Goal: Information Seeking & Learning: Learn about a topic

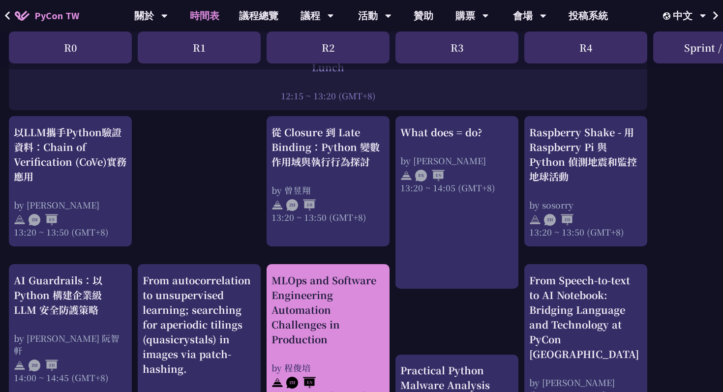
scroll to position [817, 1]
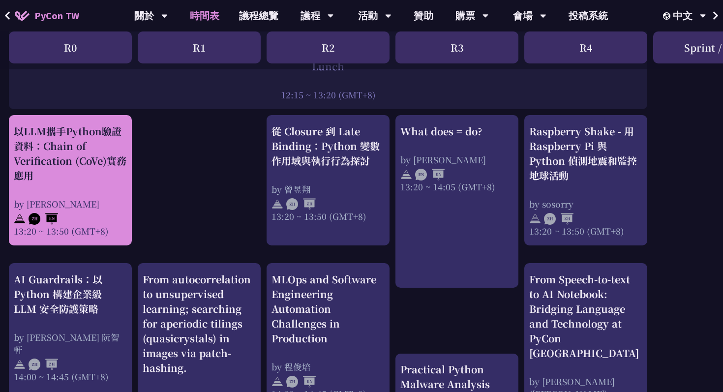
click at [83, 194] on div "以LLM攜手Python驗證資料：Chain of Verification (CoVe)實務應用 by [PERSON_NAME] 13:20 ~ 13:5…" at bounding box center [70, 180] width 113 height 113
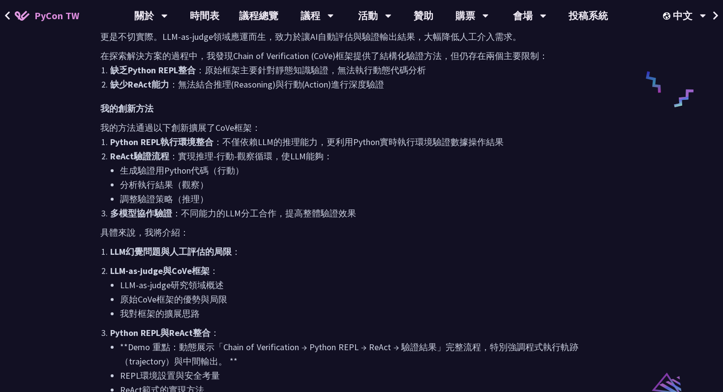
scroll to position [490, 0]
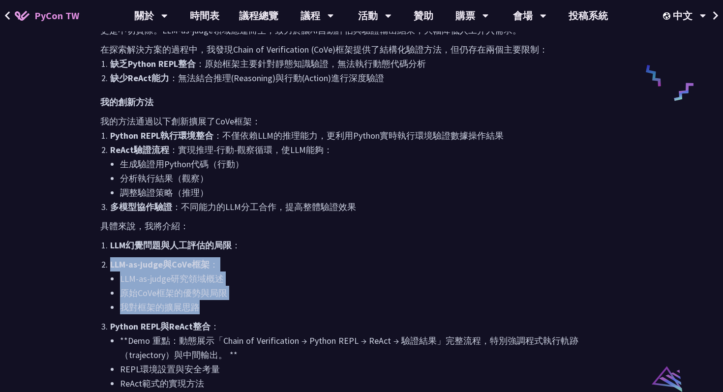
drag, startPoint x: 112, startPoint y: 254, endPoint x: 233, endPoint y: 311, distance: 133.9
click at [233, 311] on ol "LLM幻覺問題與人工評估的局限 ： LLM-as-judge與CoVe框架 ： LLM-as-judge研究領域概述 原始CoVe框架的優勢與局限 我對框架的…" at bounding box center [361, 352] width 522 height 229
click at [233, 311] on li "我對框架的擴展思路" at bounding box center [371, 307] width 503 height 14
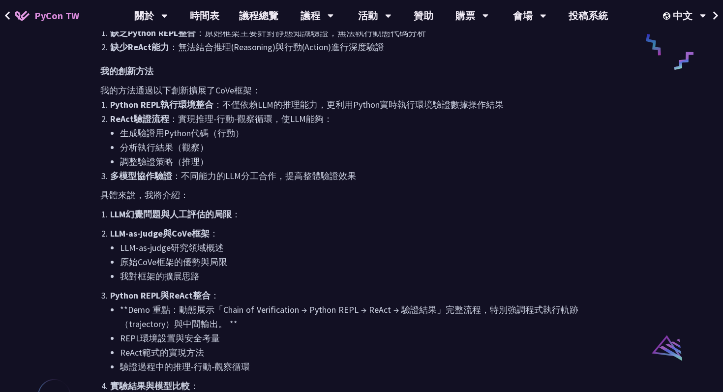
scroll to position [523, 0]
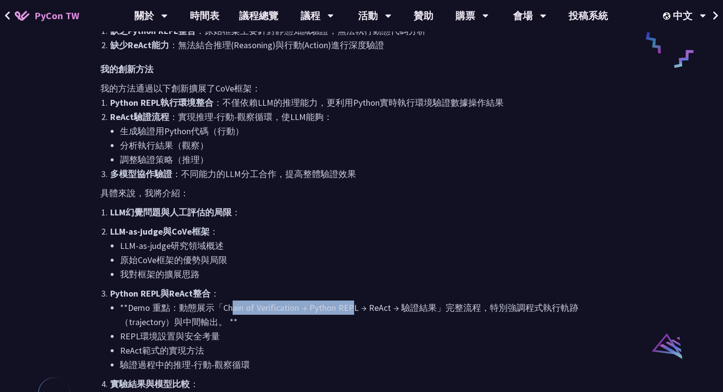
drag, startPoint x: 233, startPoint y: 311, endPoint x: 350, endPoint y: 311, distance: 117.5
click at [351, 311] on li "**Demo 重點：動態展示「Chain of Verification → Python REPL → ReAct → 驗證結果」完整流程，特別強調程式執行…" at bounding box center [371, 314] width 503 height 29
click at [350, 311] on li "**Demo 重點：動態展示「Chain of Verification → Python REPL → ReAct → 驗證結果」完整流程，特別強調程式執行…" at bounding box center [371, 314] width 503 height 29
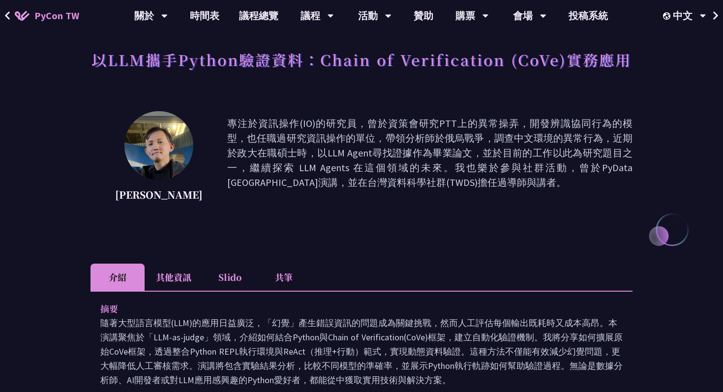
scroll to position [40, 0]
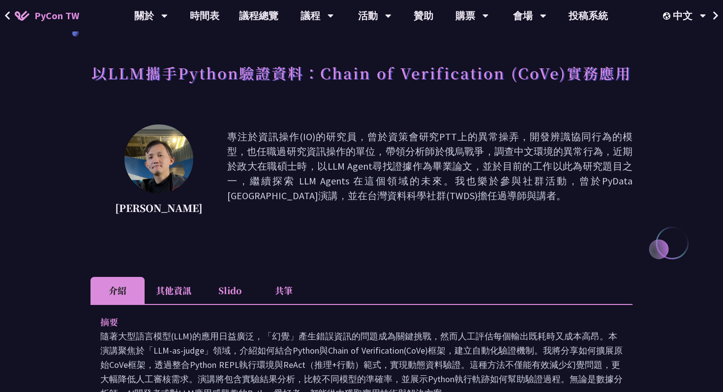
click at [168, 212] on p "[PERSON_NAME]" at bounding box center [159, 208] width 88 height 15
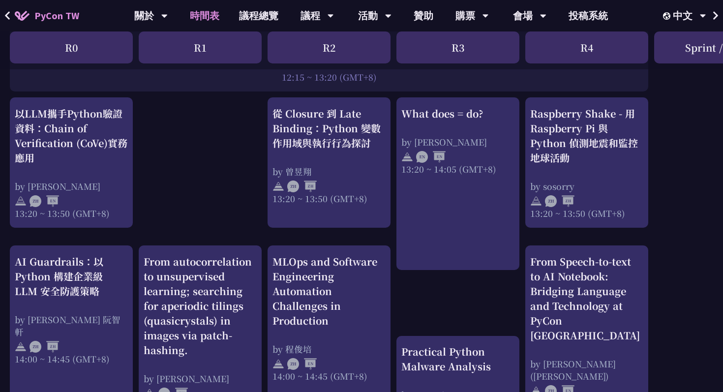
scroll to position [826, 0]
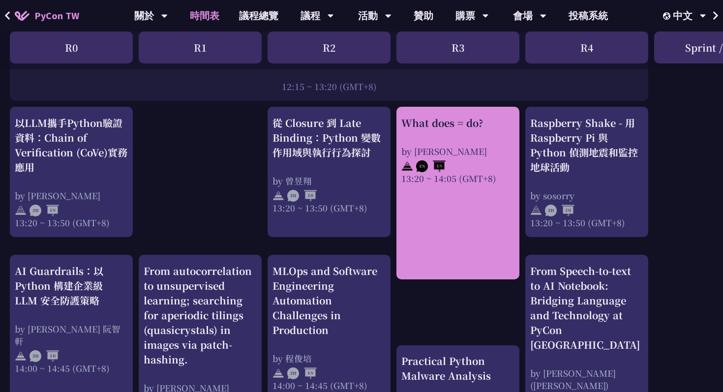
click at [471, 195] on link "What does = do? by [PERSON_NAME] 13:20 ~ 14:05 (GMT+8)" at bounding box center [457, 193] width 113 height 155
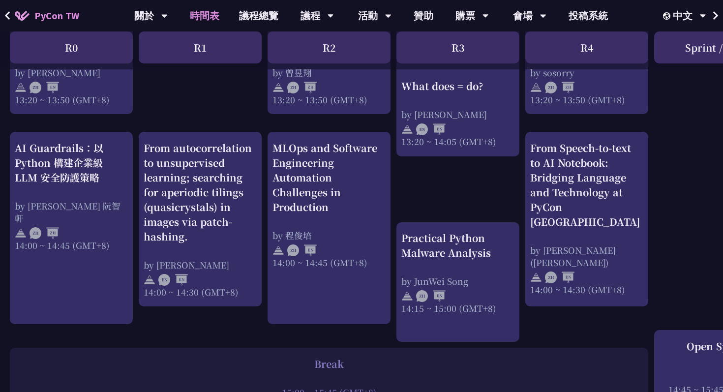
scroll to position [952, 0]
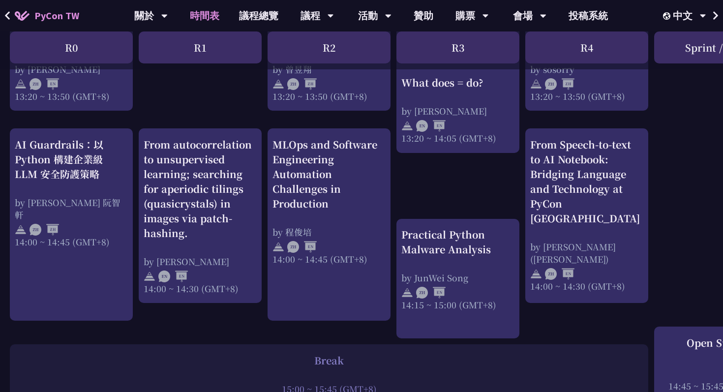
click at [247, 262] on div "by [PERSON_NAME]" at bounding box center [200, 261] width 113 height 12
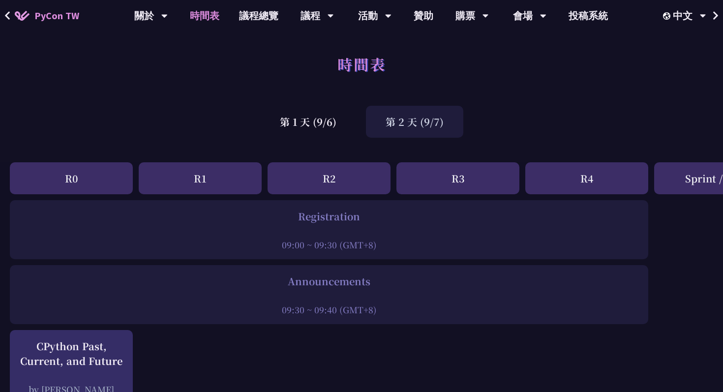
click at [434, 130] on div "第 2 天 (9/7)" at bounding box center [414, 122] width 97 height 32
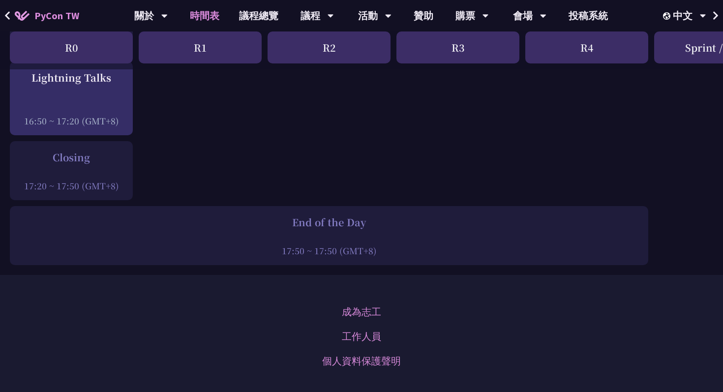
scroll to position [1243, 0]
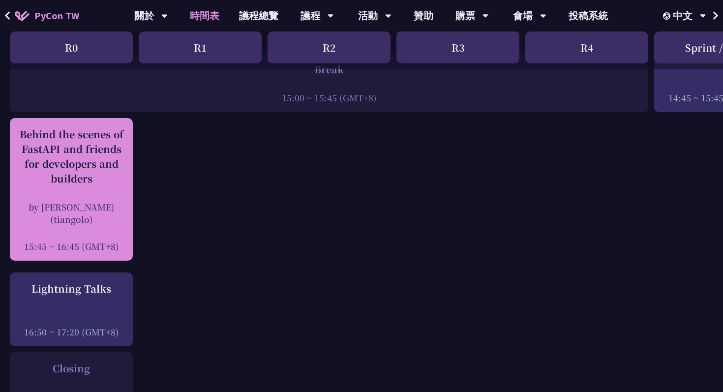
click at [72, 198] on div "Behind the scenes of FastAPI and friends for developers and builders by [PERSON…" at bounding box center [71, 189] width 113 height 125
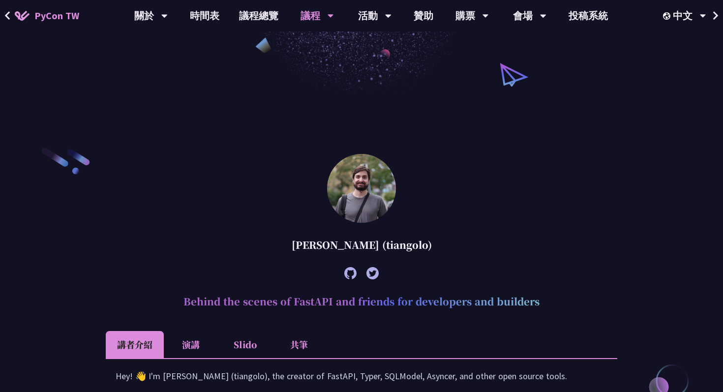
scroll to position [327, 0]
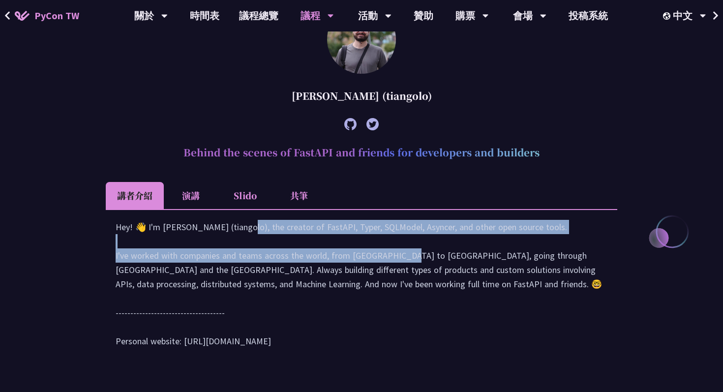
drag, startPoint x: 146, startPoint y: 234, endPoint x: 292, endPoint y: 267, distance: 149.8
click at [293, 268] on div "Hey! 👋 I'm [PERSON_NAME] (tiangolo), the creator of FastAPI, Typer, SQLModel, A…" at bounding box center [362, 289] width 492 height 138
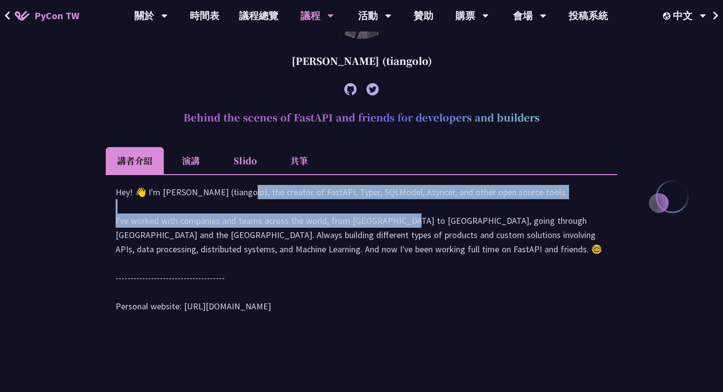
scroll to position [364, 0]
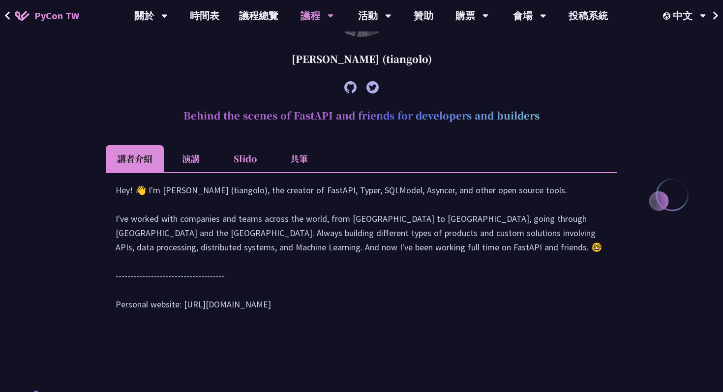
click at [361, 212] on div "Hey! 👋 I'm [PERSON_NAME] (tiangolo), the creator of FastAPI, Typer, SQLModel, A…" at bounding box center [362, 252] width 492 height 138
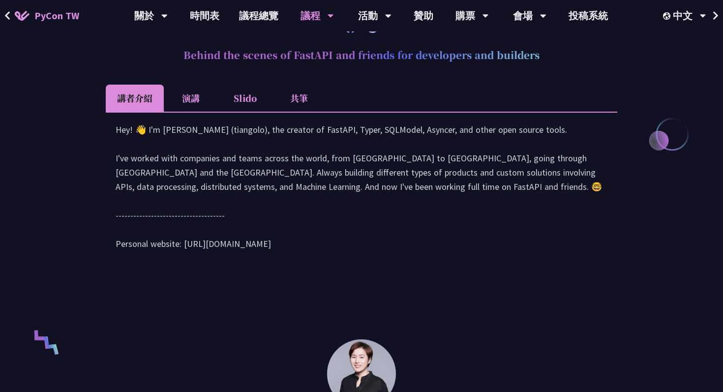
scroll to position [437, 0]
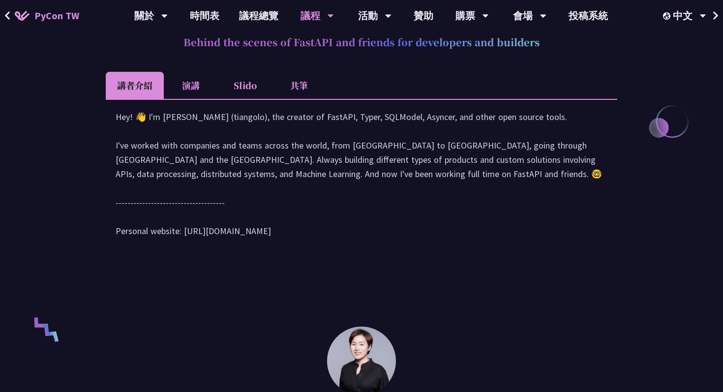
drag, startPoint x: 183, startPoint y: 247, endPoint x: 270, endPoint y: 253, distance: 87.2
click at [270, 248] on div "Hey! 👋 I'm [PERSON_NAME] (tiangolo), the creator of FastAPI, Typer, SQLModel, A…" at bounding box center [362, 179] width 492 height 138
copy div "tps://[DOMAIN_NAME][URL]"
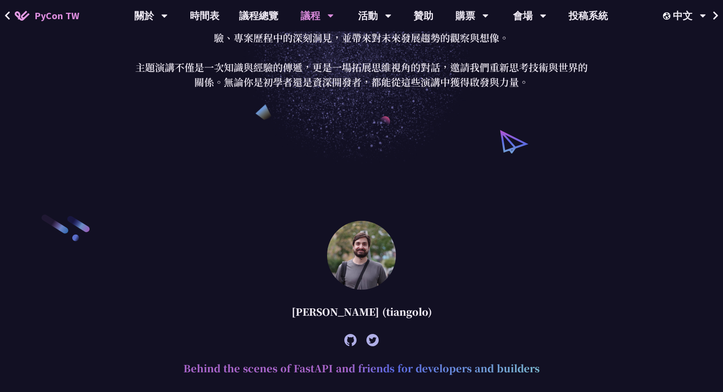
scroll to position [0, 0]
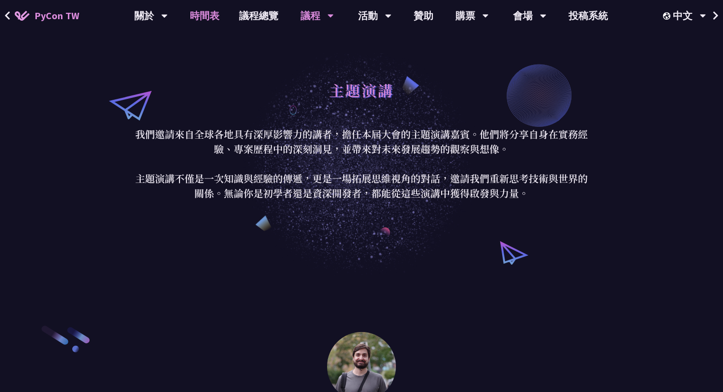
click at [206, 19] on link "時間表" at bounding box center [204, 15] width 49 height 31
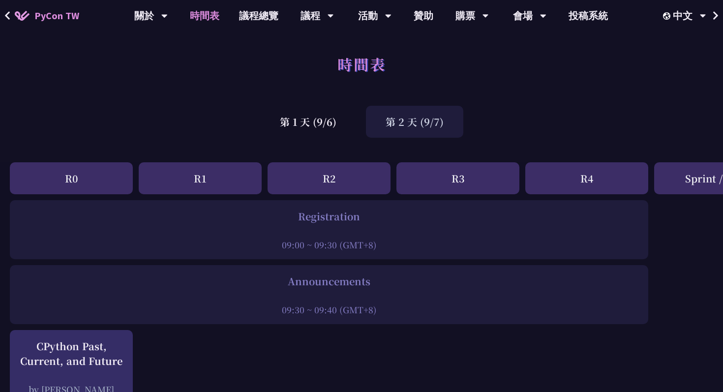
click at [412, 112] on div "第 2 天 (9/7)" at bounding box center [414, 122] width 97 height 32
click at [440, 110] on div "第 2 天 (9/7)" at bounding box center [414, 122] width 97 height 32
click at [414, 131] on div "第 2 天 (9/7)" at bounding box center [414, 122] width 97 height 32
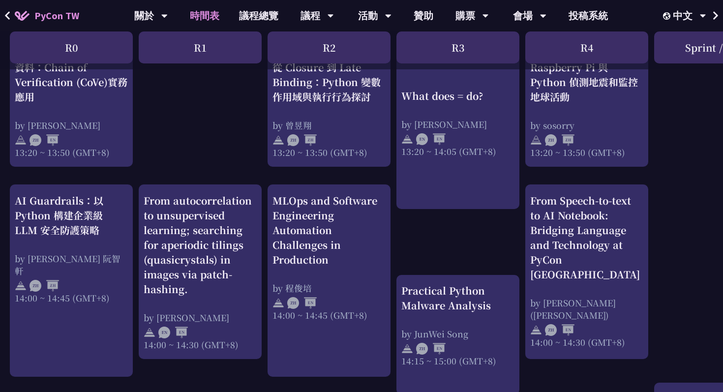
scroll to position [912, 0]
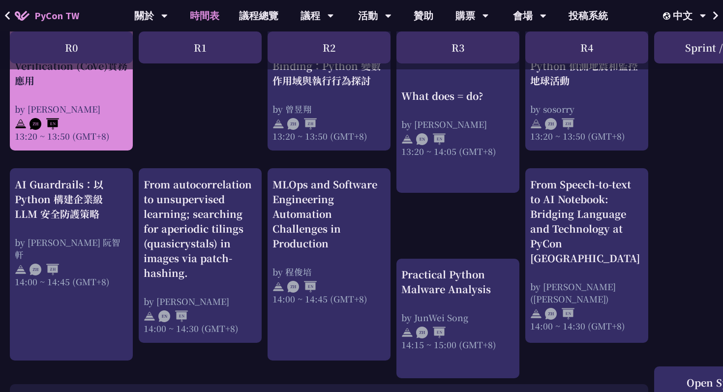
click at [100, 113] on div "by [PERSON_NAME]" at bounding box center [71, 109] width 113 height 12
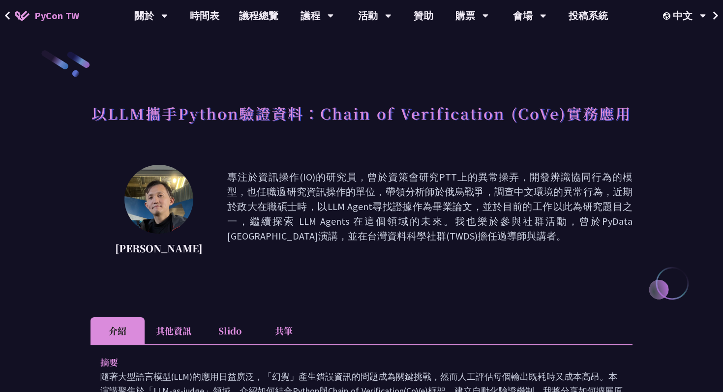
click at [272, 113] on h1 "以LLM攜手Python驗證資料：Chain of Verification (CoVe)實務應用" at bounding box center [361, 113] width 540 height 30
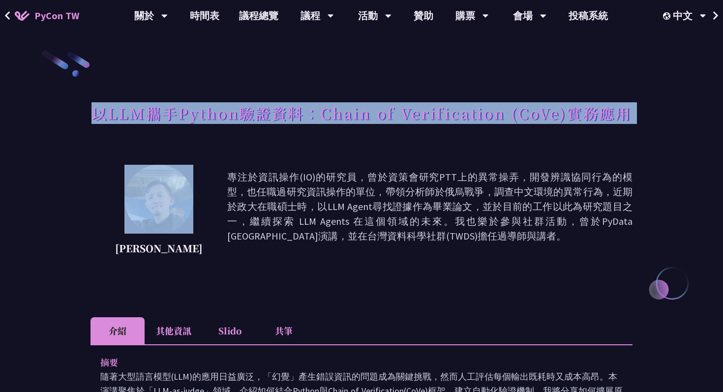
click at [272, 113] on h1 "以LLM攜手Python驗證資料：Chain of Verification (CoVe)實務應用" at bounding box center [361, 113] width 540 height 30
copy div "以LLM攜手Python驗證資料：Chain of Verification (CoVe)實務應用"
click at [198, 23] on link "時間表" at bounding box center [204, 15] width 49 height 31
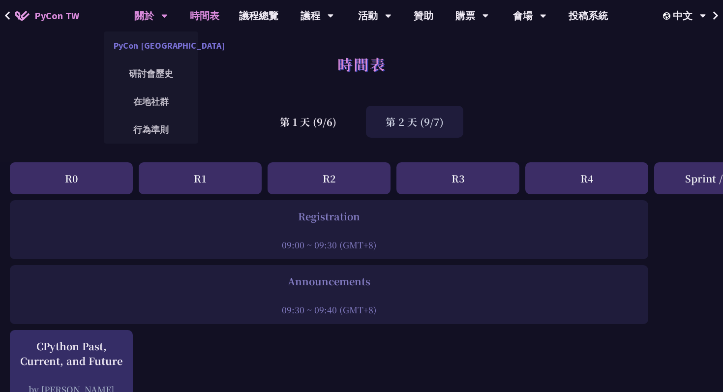
click at [150, 46] on link "PyCon [GEOGRAPHIC_DATA]" at bounding box center [151, 45] width 94 height 23
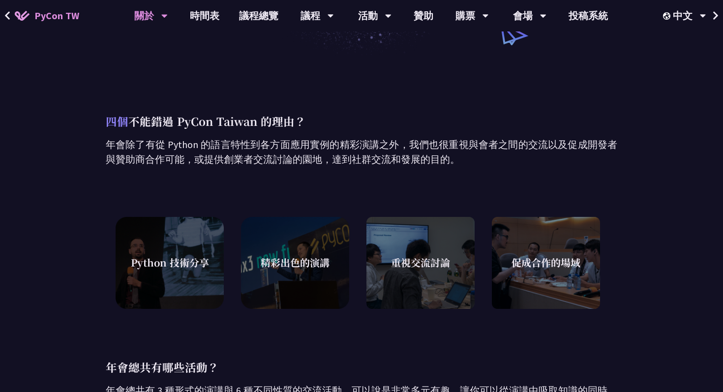
scroll to position [184, 0]
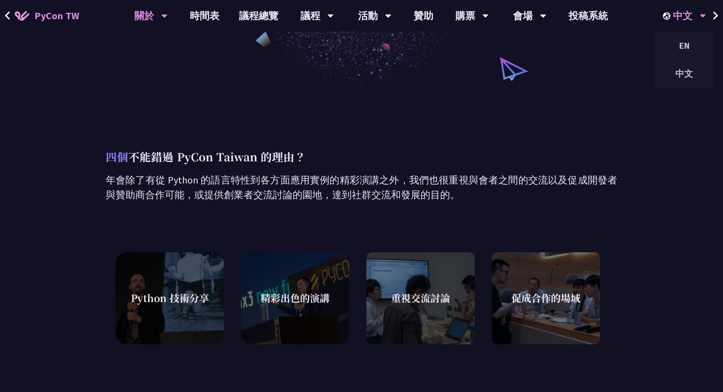
click at [692, 60] on div "中文" at bounding box center [683, 73] width 59 height 28
click at [668, 105] on div "四個 不能錯過 PyCon Taiwan 的理由？ 年會除了有從 Python 的語言特性到各方面應用實例的精彩演講之外，我們也很重視與會者之間的交流以及促成…" at bounding box center [361, 387] width 723 height 592
click at [668, 104] on div "四個 不能錯過 PyCon Taiwan 的理由？ 年會除了有從 Python 的語言特性到各方面應用實例的精彩演講之外，我們也很重視與會者之間的交流以及促成…" at bounding box center [361, 387] width 723 height 592
